Goal: Entertainment & Leisure: Consume media (video, audio)

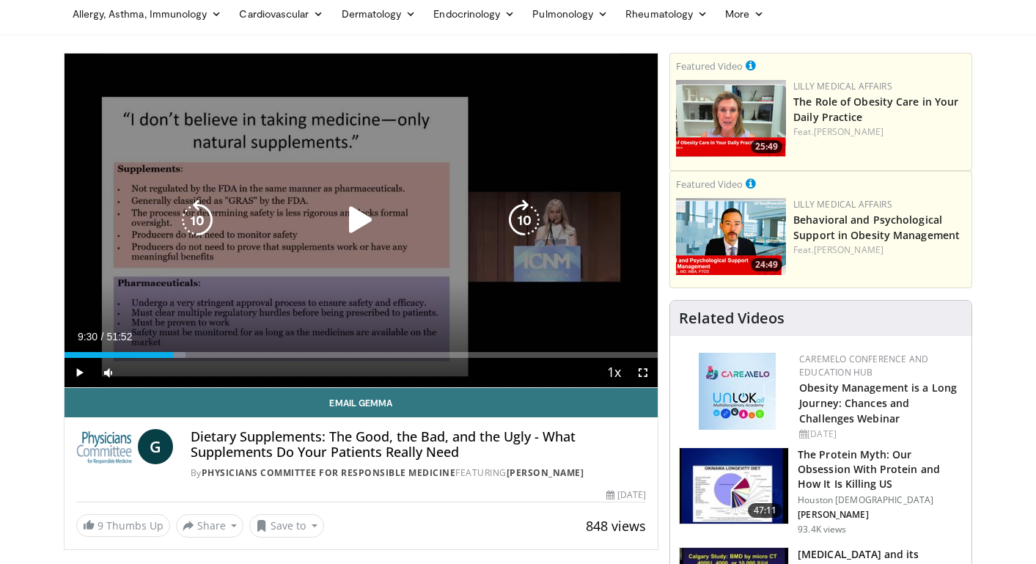
click at [349, 219] on icon "Video Player" at bounding box center [360, 219] width 41 height 41
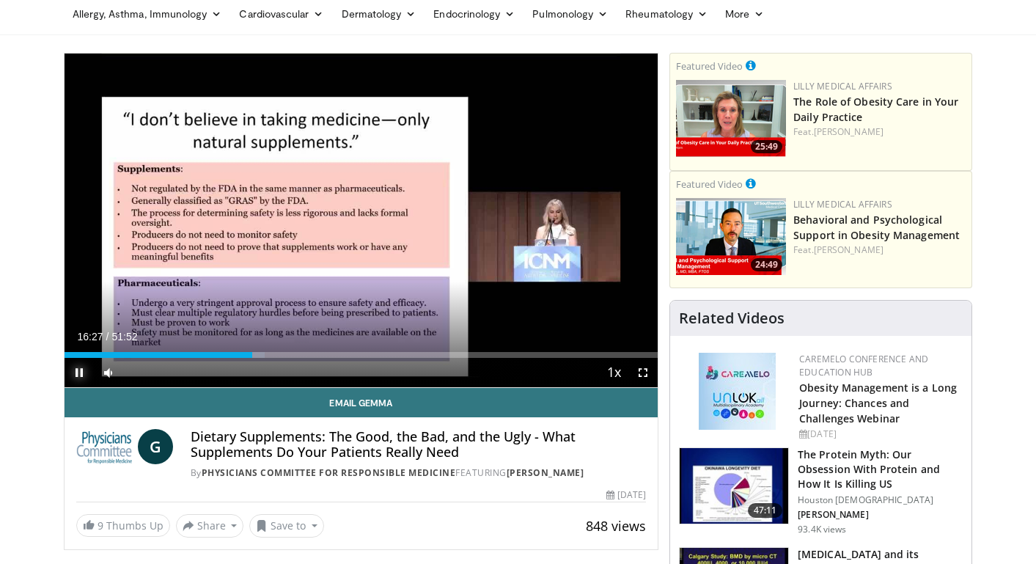
click at [74, 370] on span "Video Player" at bounding box center [79, 372] width 29 height 29
click at [77, 371] on span "Video Player" at bounding box center [79, 372] width 29 height 29
click at [73, 372] on span "Video Player" at bounding box center [79, 372] width 29 height 29
click at [78, 372] on span "Video Player" at bounding box center [79, 372] width 29 height 29
click at [78, 374] on span "Video Player" at bounding box center [79, 372] width 29 height 29
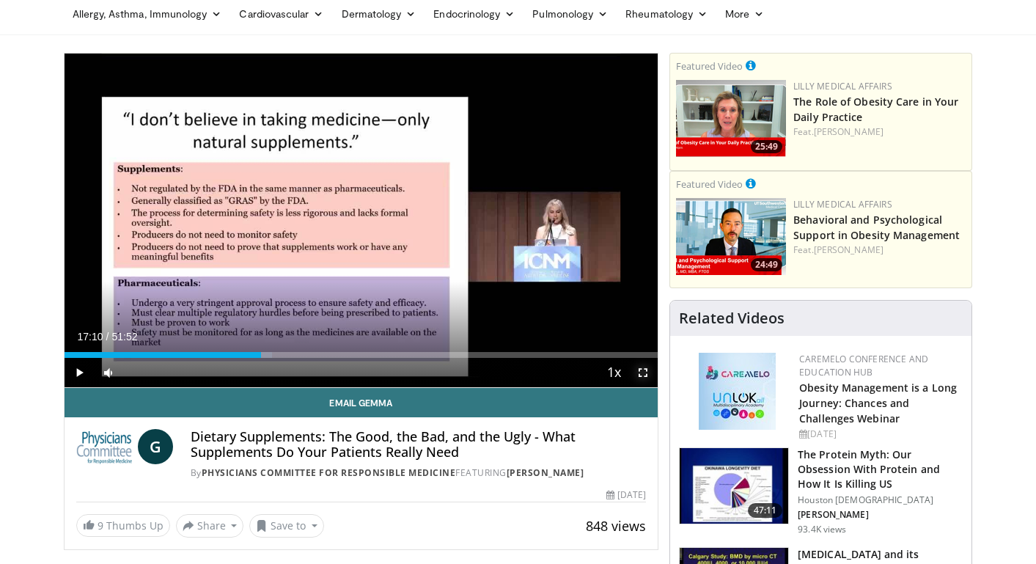
click at [640, 367] on span "Video Player" at bounding box center [642, 372] width 29 height 29
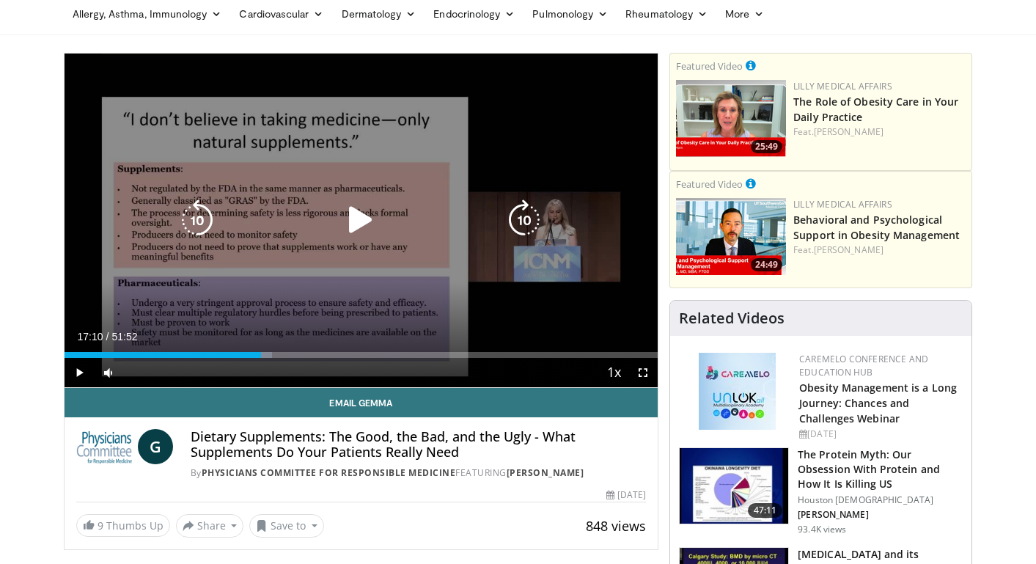
click at [360, 221] on icon "Video Player" at bounding box center [360, 219] width 41 height 41
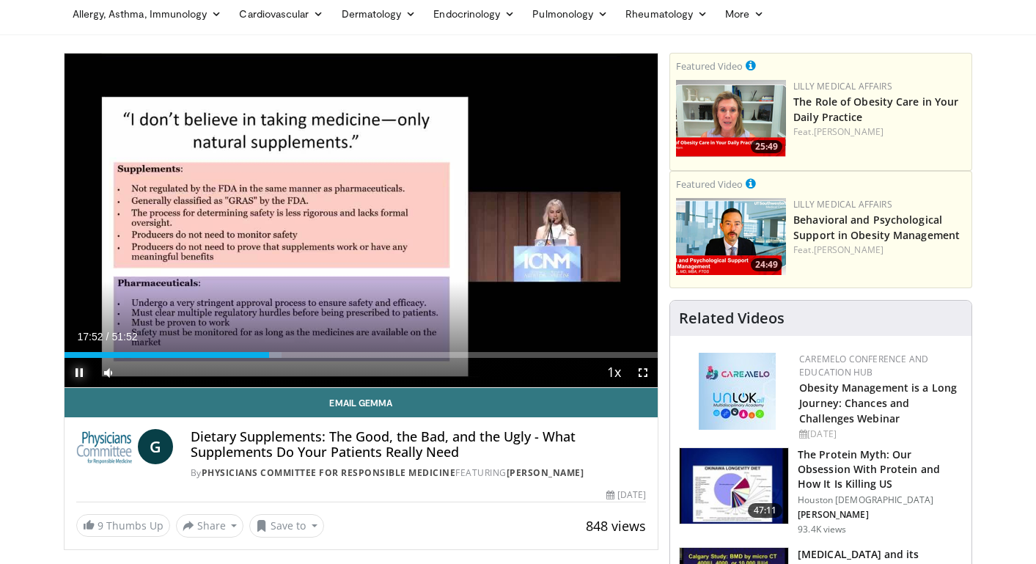
click at [77, 375] on span "Video Player" at bounding box center [79, 372] width 29 height 29
click at [78, 372] on span "Video Player" at bounding box center [79, 372] width 29 height 29
click at [641, 372] on span "Video Player" at bounding box center [642, 372] width 29 height 29
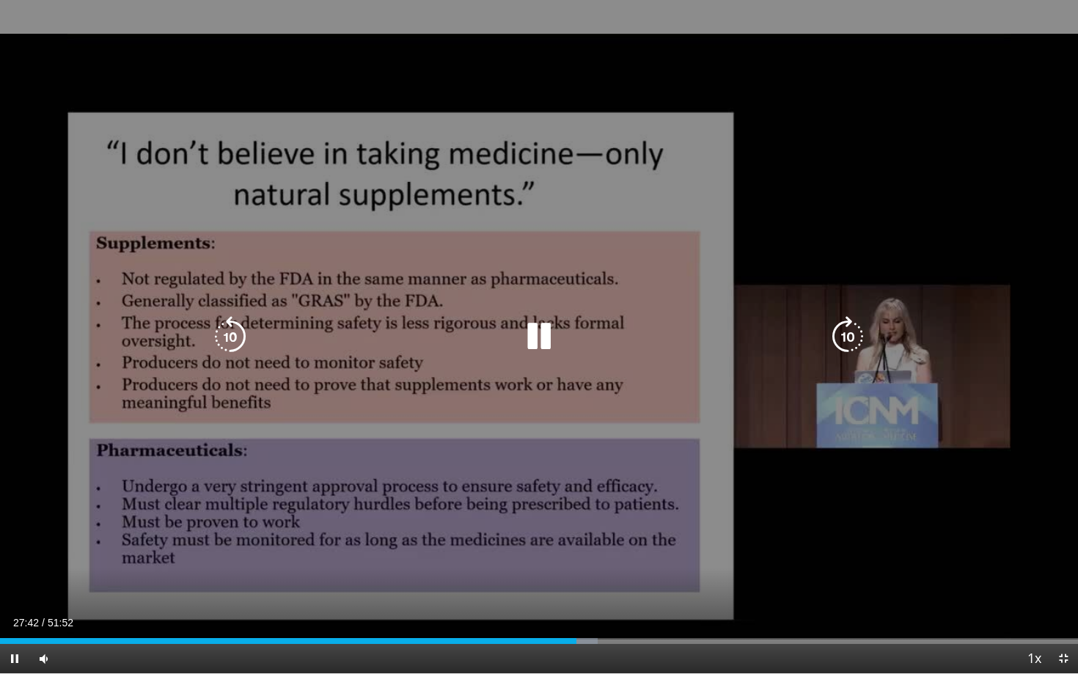
click at [533, 339] on icon "Video Player" at bounding box center [538, 336] width 41 height 41
click at [540, 334] on icon "Video Player" at bounding box center [538, 336] width 41 height 41
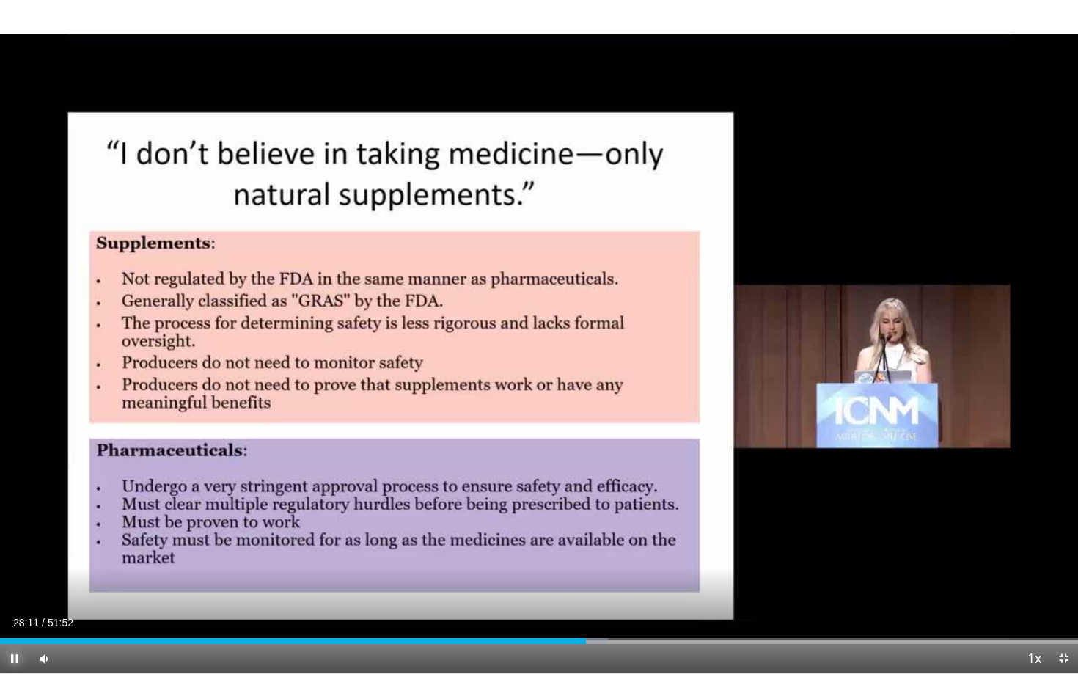
click at [14, 563] on span "Video Player" at bounding box center [14, 658] width 29 height 29
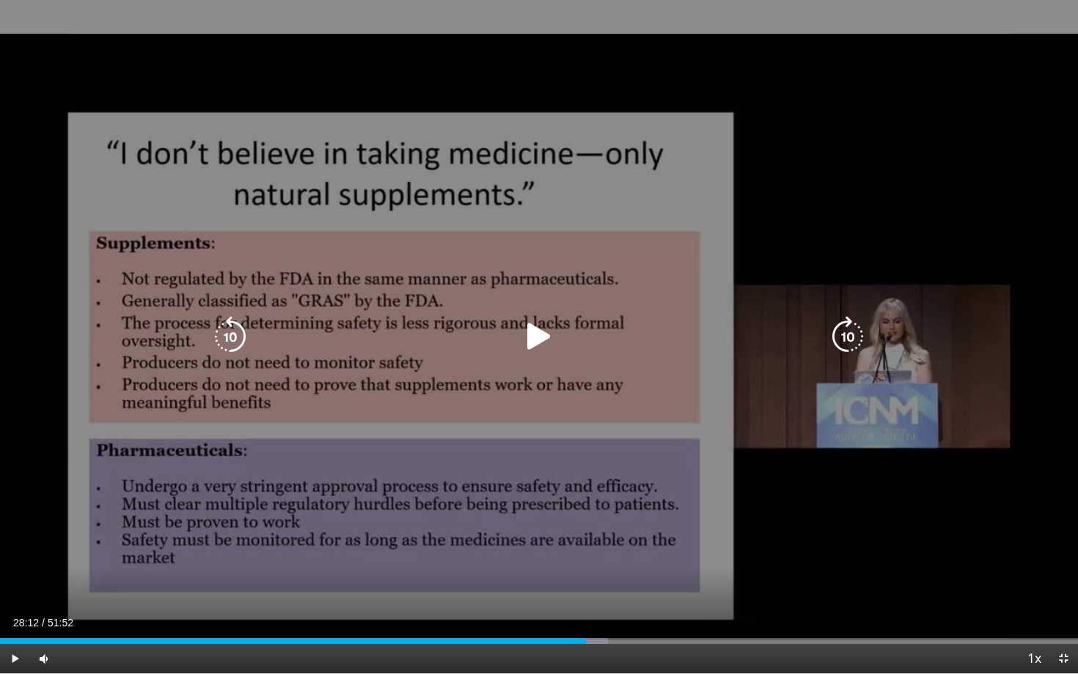
click at [523, 350] on icon "Video Player" at bounding box center [538, 336] width 41 height 41
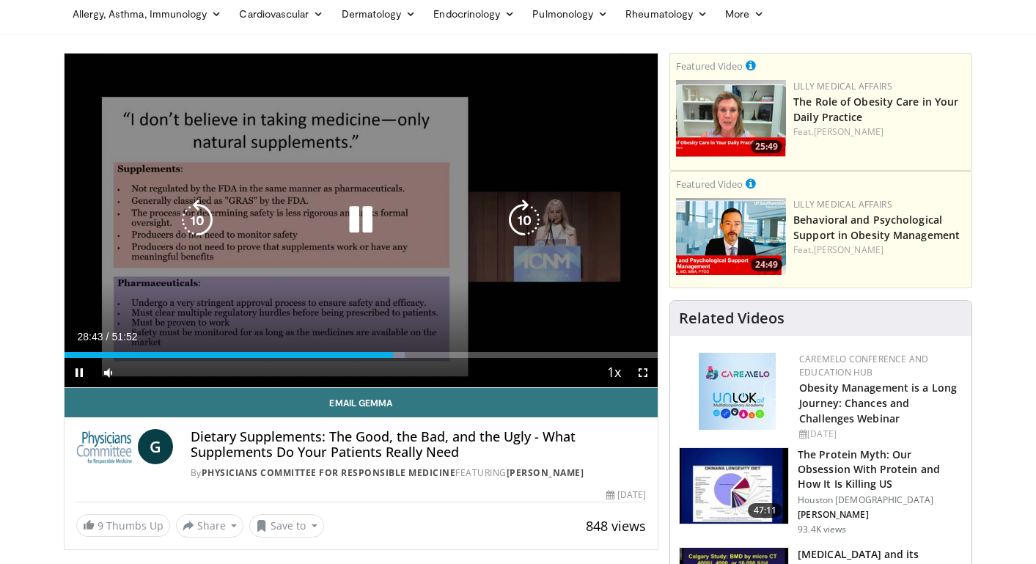
click at [355, 227] on icon "Video Player" at bounding box center [360, 219] width 41 height 41
click at [367, 226] on icon "Video Player" at bounding box center [360, 219] width 41 height 41
